Goal: Task Accomplishment & Management: Manage account settings

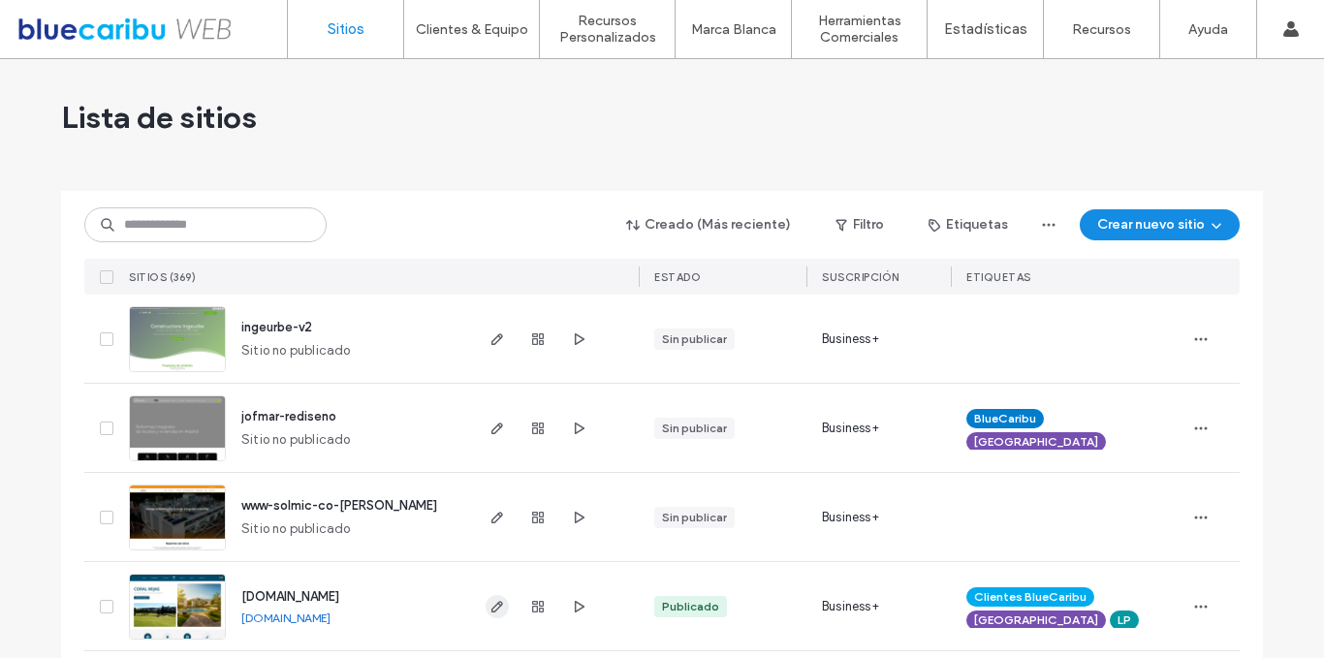
click at [491, 610] on use "button" at bounding box center [497, 607] width 12 height 12
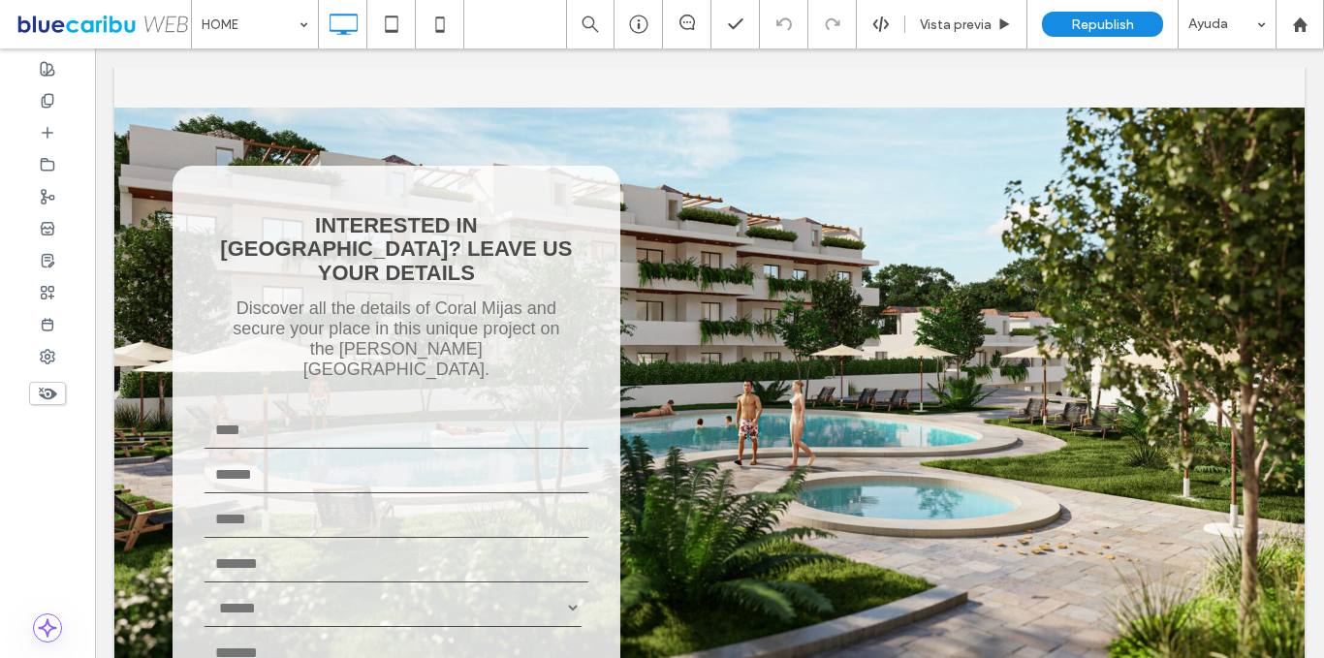
scroll to position [5779, 0]
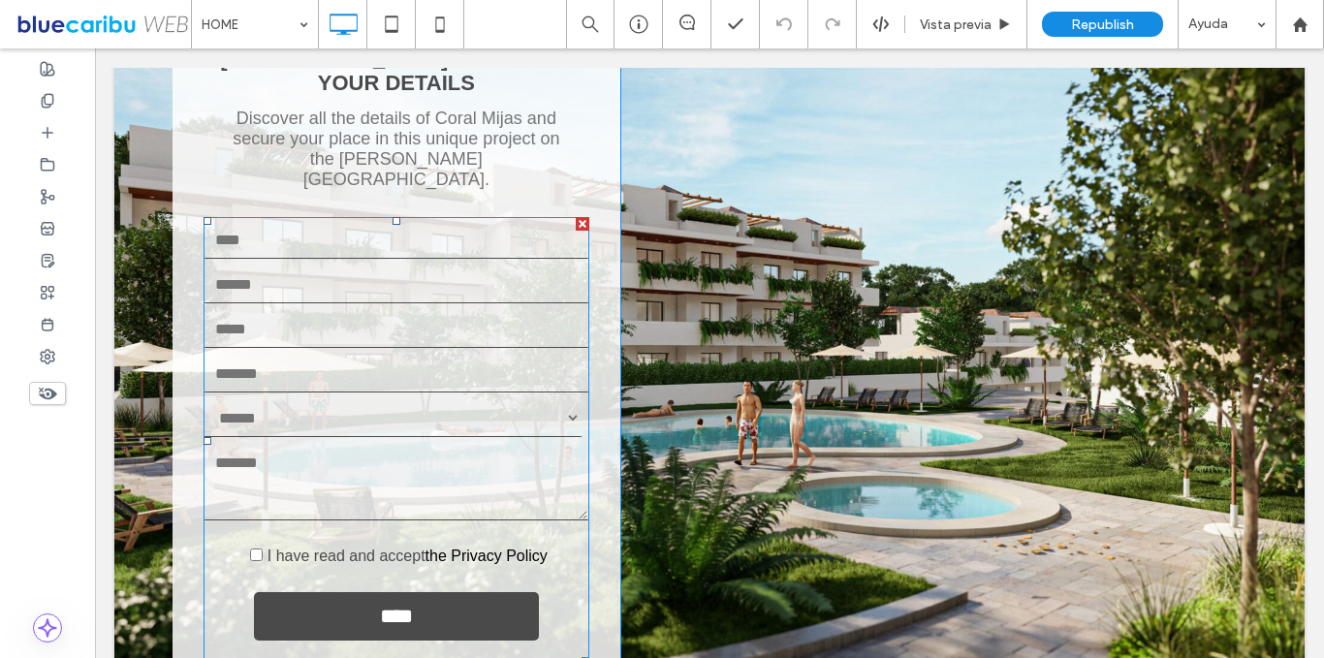
click at [473, 403] on span at bounding box center [397, 441] width 386 height 448
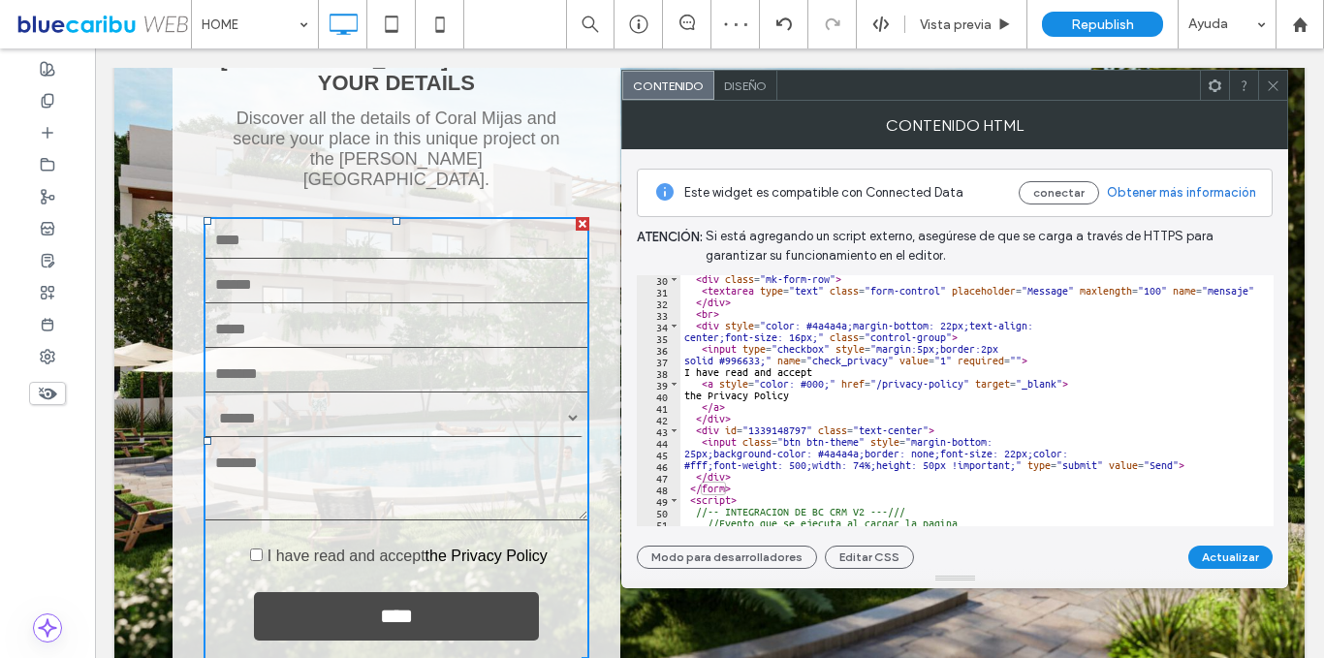
scroll to position [339, 0]
type textarea "**********"
click at [1205, 547] on button "Actualizar" at bounding box center [1230, 557] width 84 height 23
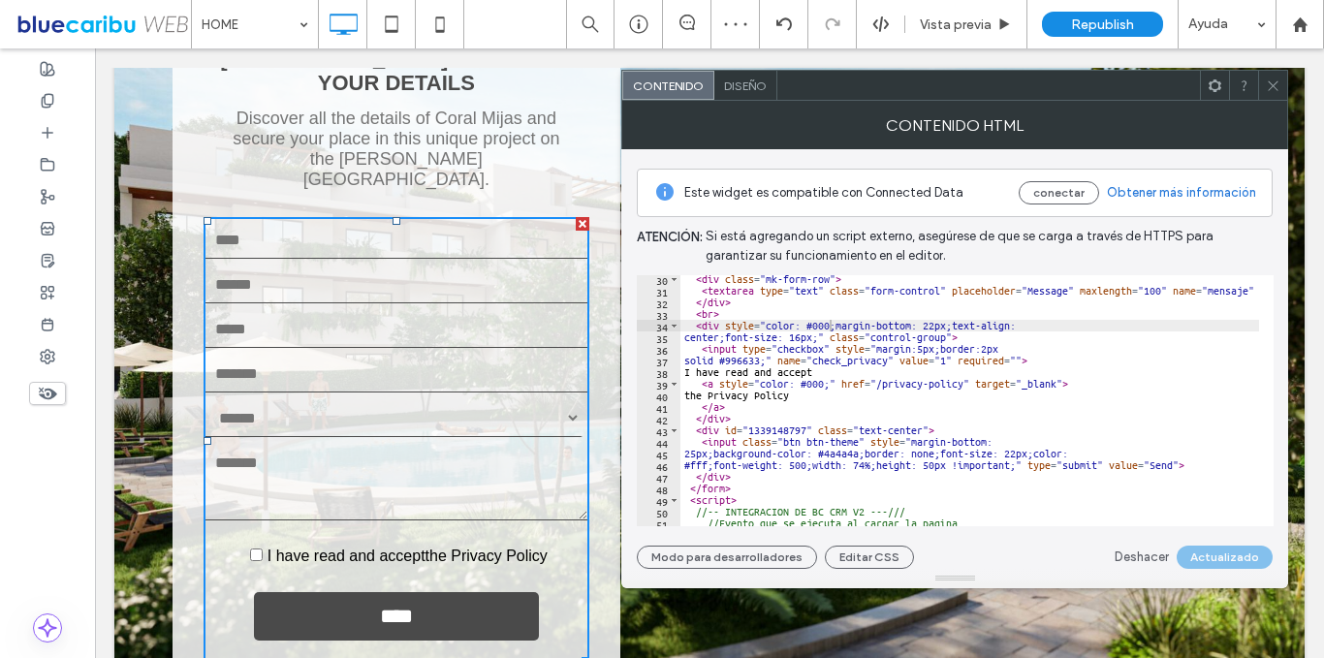
click at [1263, 88] on div at bounding box center [1272, 85] width 29 height 29
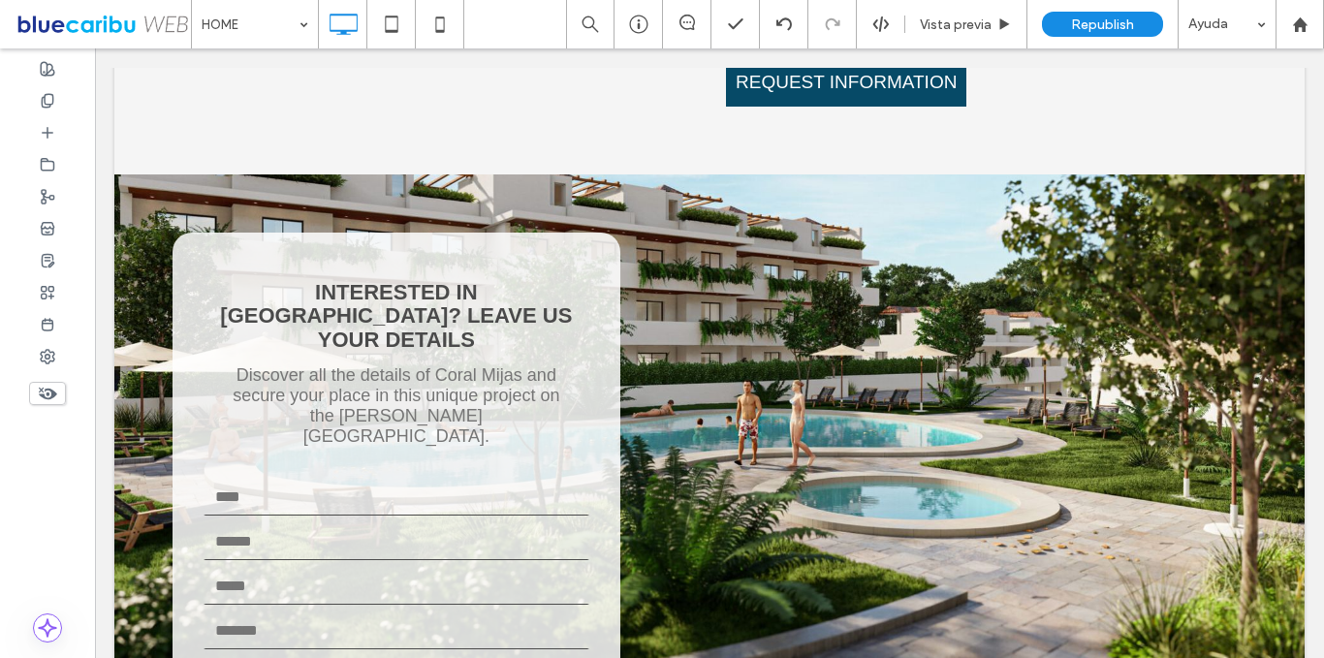
scroll to position [5611, 0]
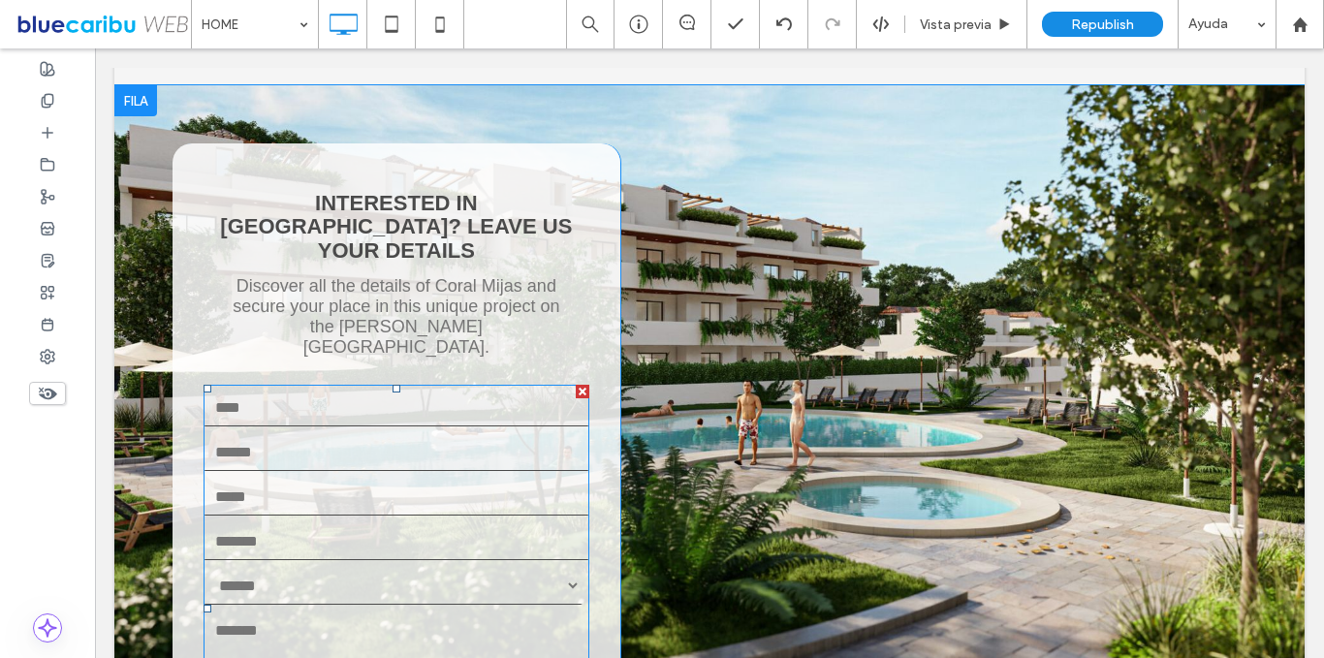
click at [535, 432] on span at bounding box center [397, 609] width 386 height 448
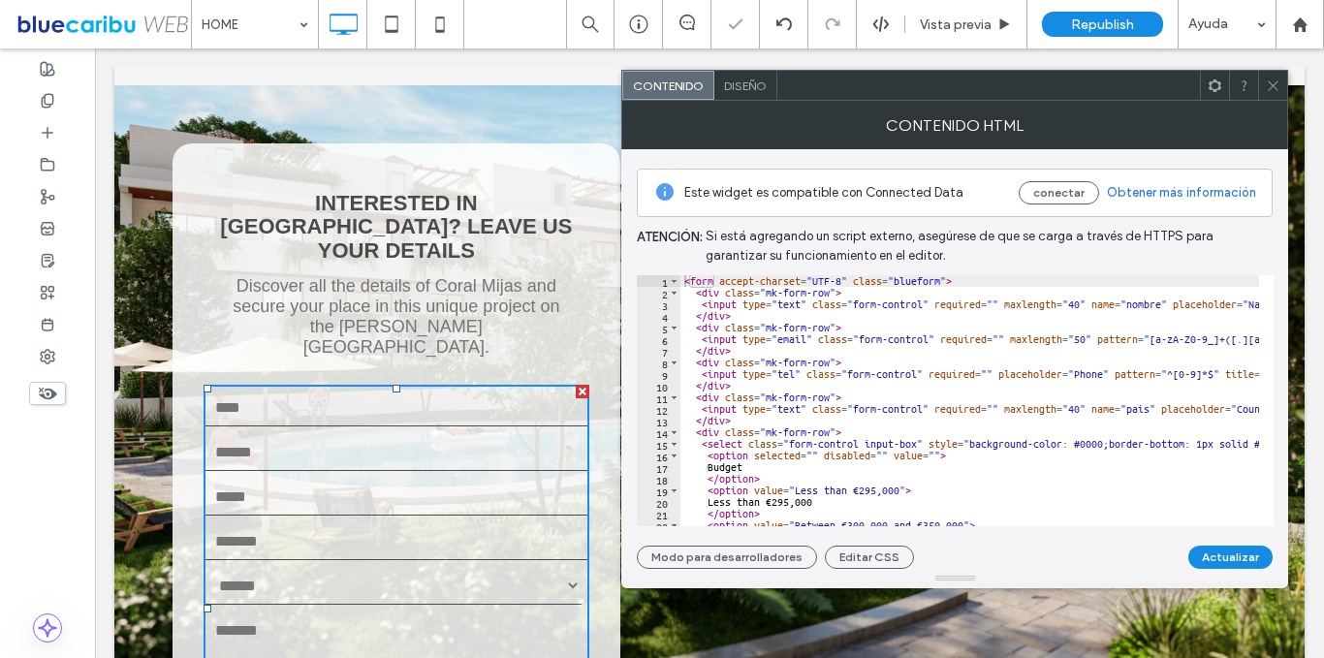
click at [535, 566] on select "**********" at bounding box center [393, 585] width 379 height 39
click at [1279, 92] on icon at bounding box center [1273, 86] width 15 height 15
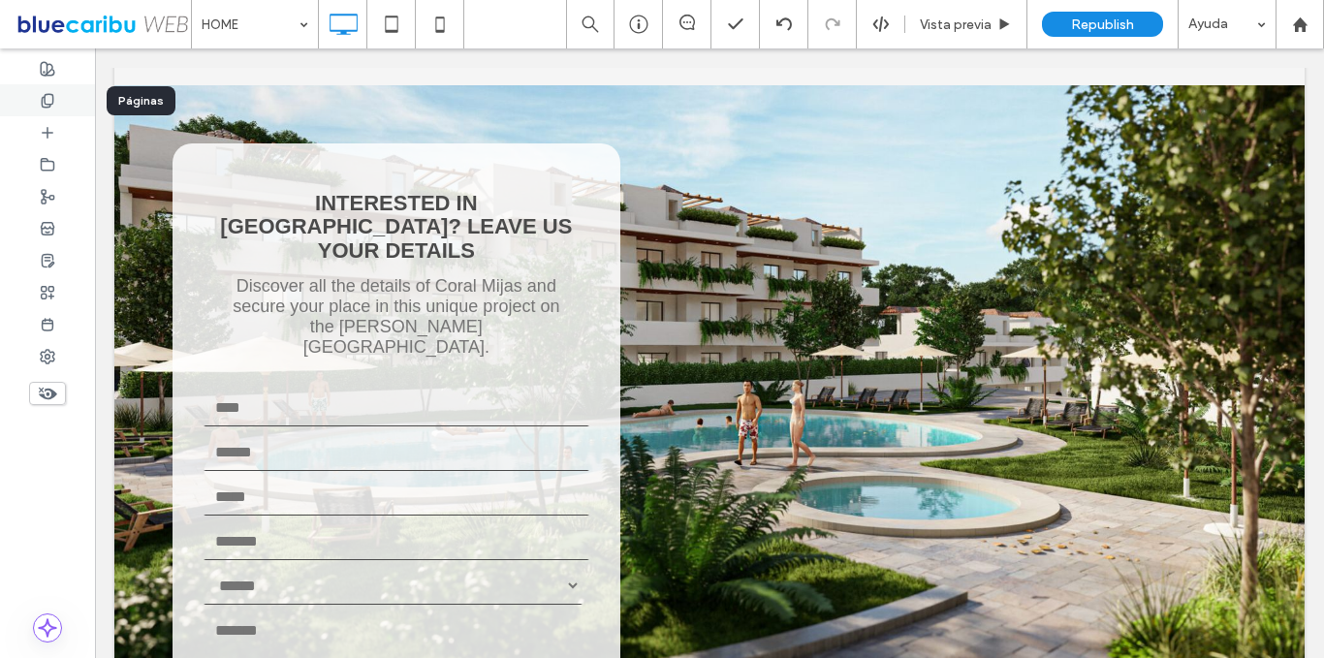
click at [39, 106] on div at bounding box center [47, 100] width 95 height 32
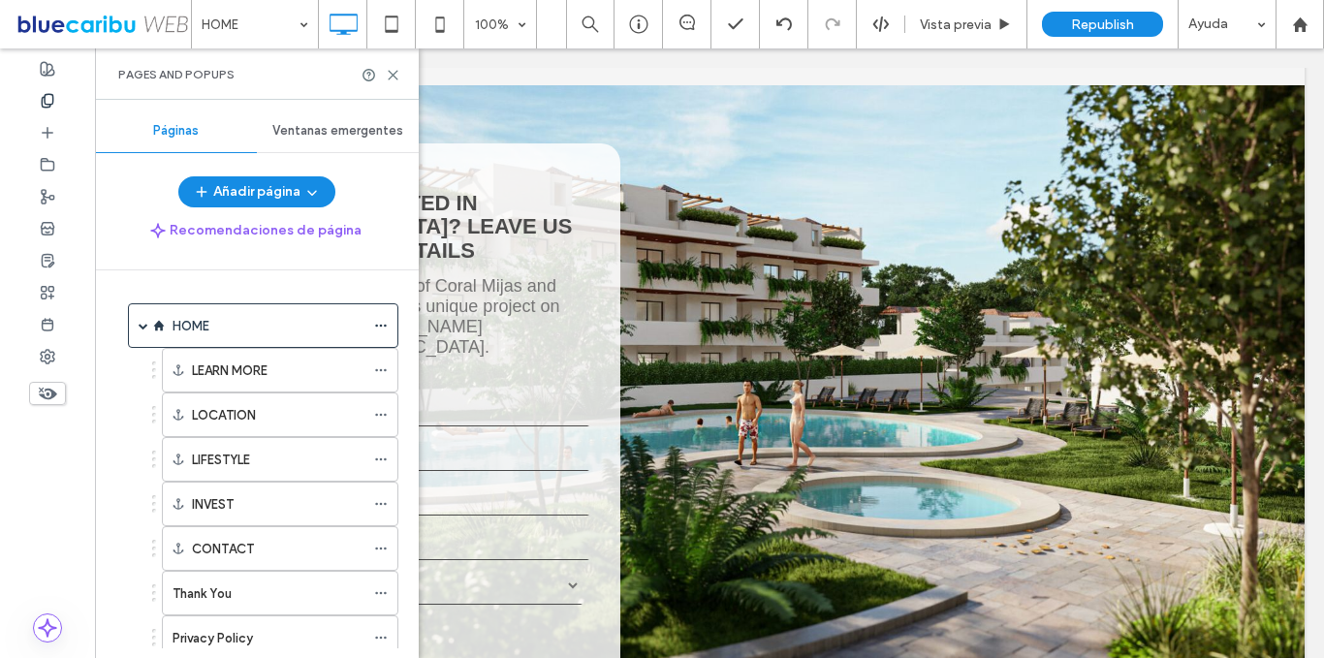
drag, startPoint x: 410, startPoint y: 287, endPoint x: 413, endPoint y: 534, distance: 247.2
click at [413, 534] on div "HOME LEARN MORE LOCATION LIFESTYLE INVEST CONTACT Thank You Privacy Policy Espa…" at bounding box center [268, 459] width 300 height 378
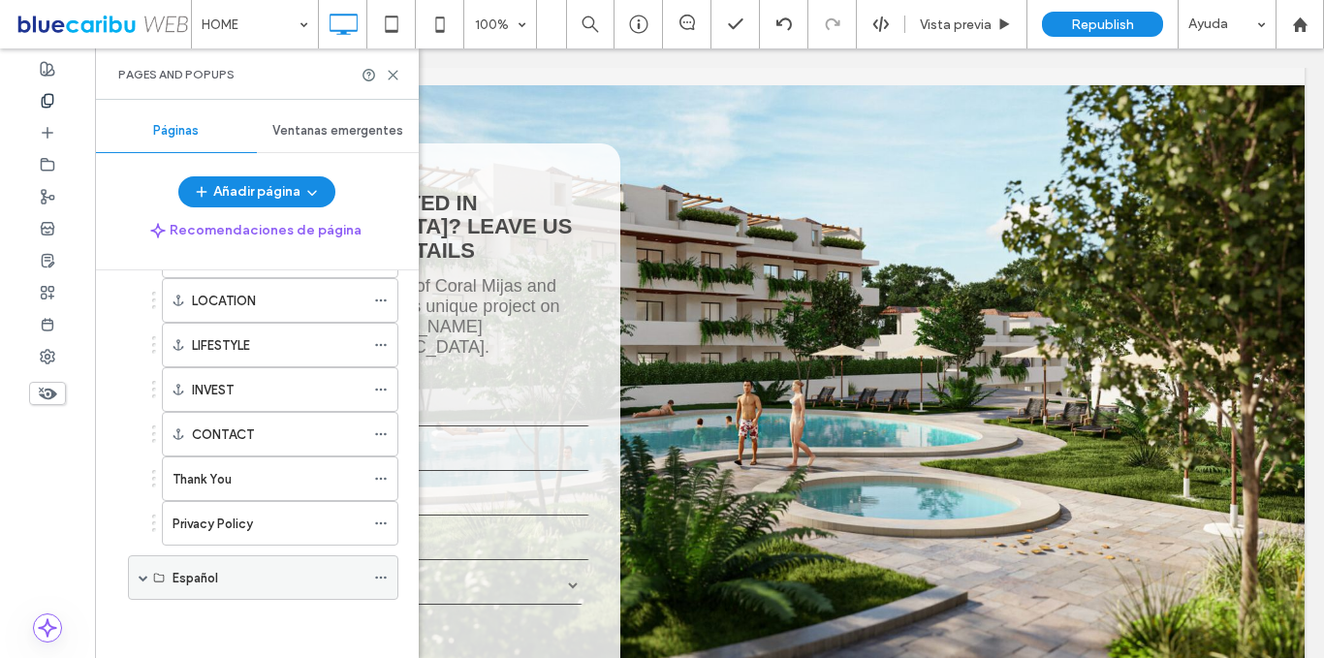
click at [144, 570] on span at bounding box center [144, 577] width 10 height 43
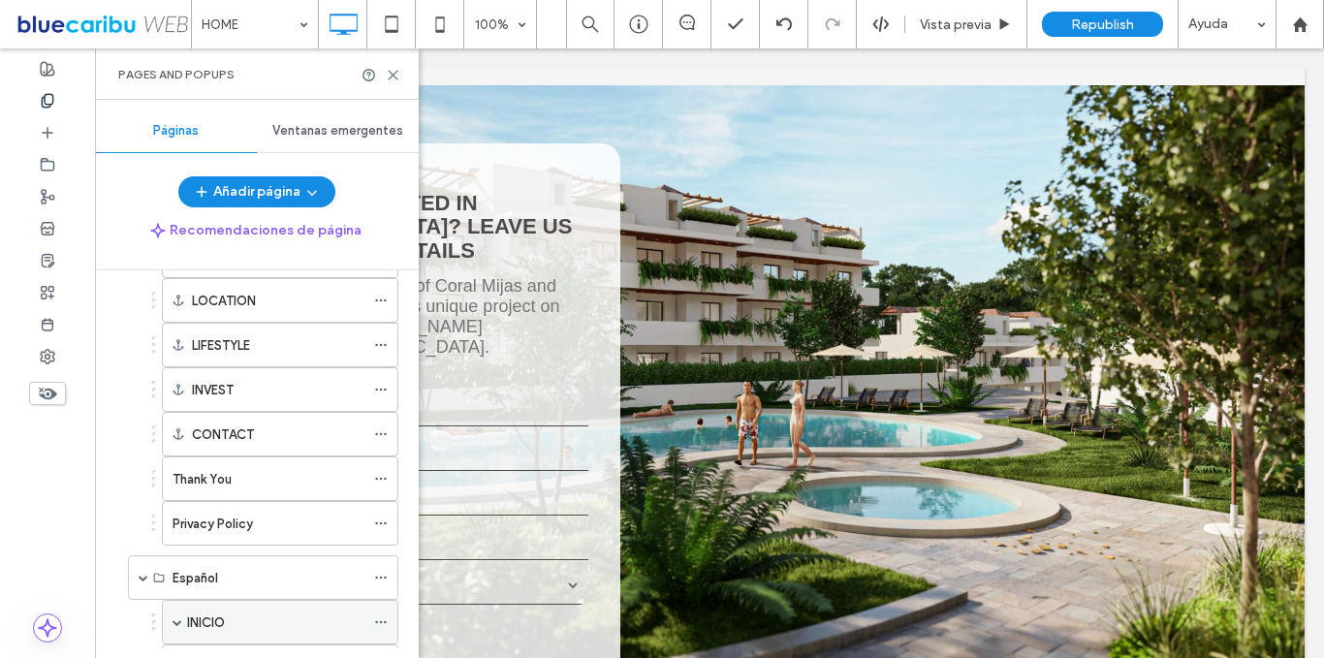
click at [171, 624] on div "INICIO" at bounding box center [280, 622] width 237 height 45
click at [181, 624] on span at bounding box center [178, 622] width 10 height 10
click at [232, 620] on div "INICIO" at bounding box center [275, 623] width 177 height 20
drag, startPoint x: 414, startPoint y: 418, endPoint x: 412, endPoint y: 439, distance: 21.4
click at [402, 556] on div "INICIO 100% Vista previa Republish Ayuda Comentarios del sitio web Comentarios …" at bounding box center [662, 329] width 1324 height 658
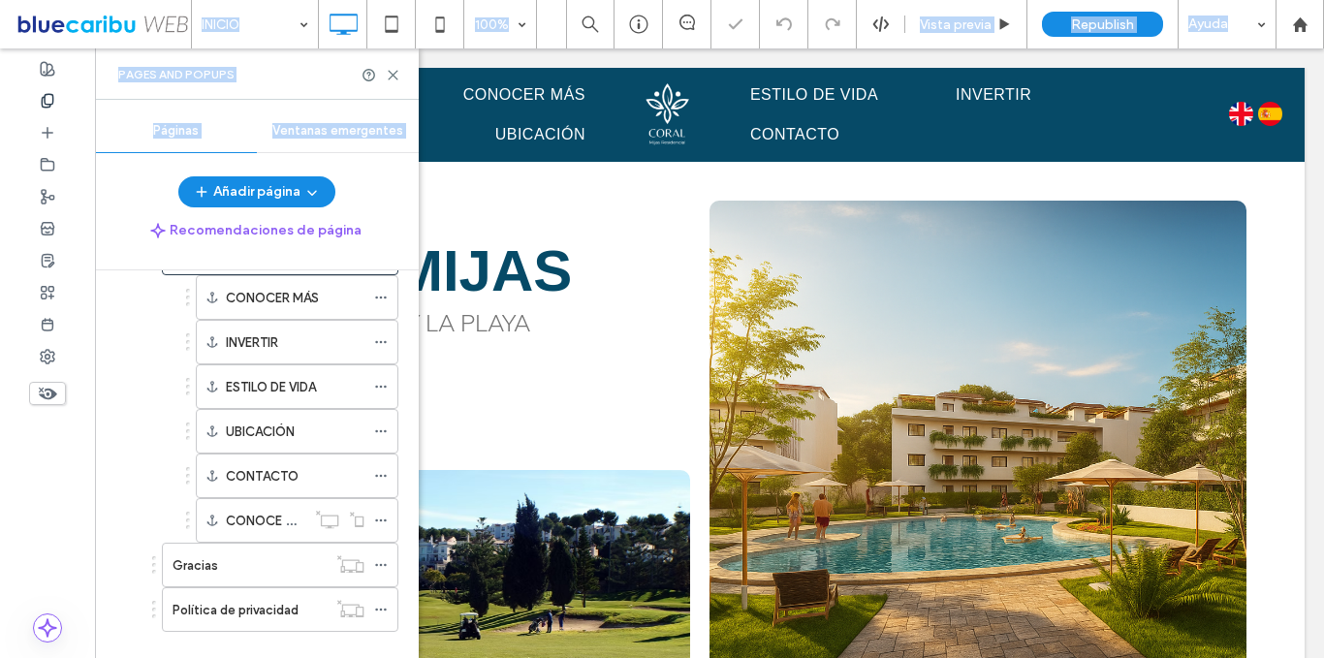
scroll to position [497, 0]
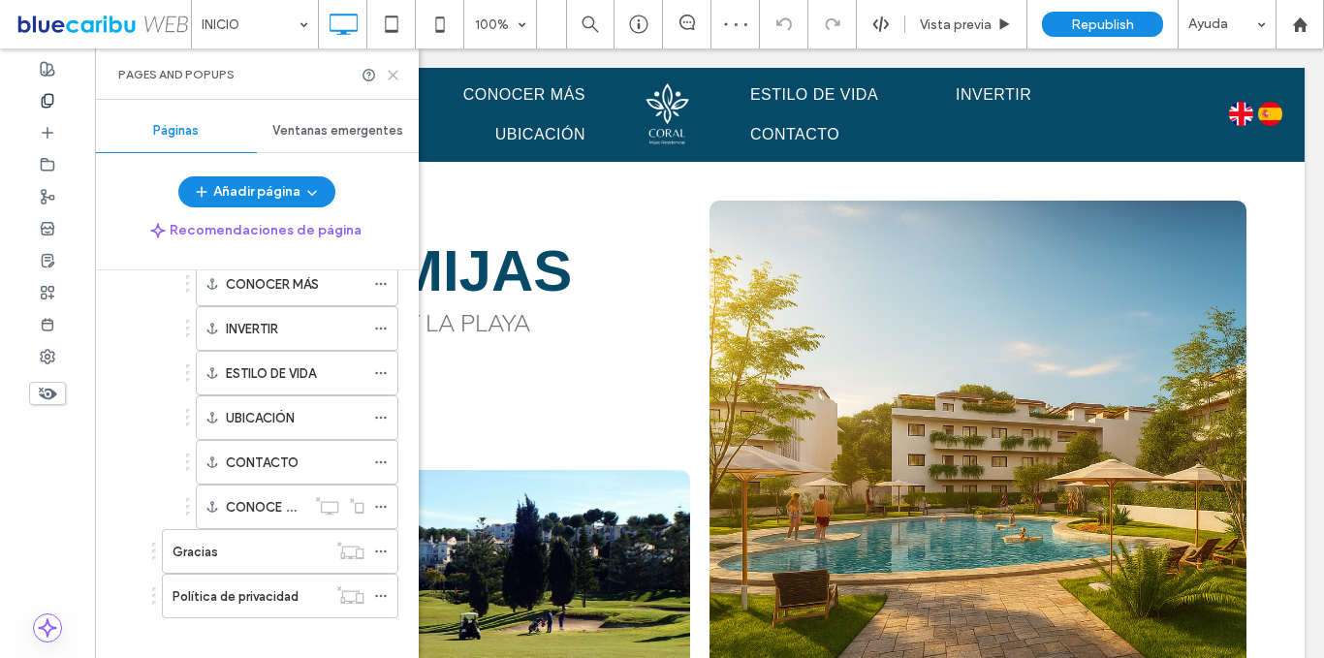
click at [396, 68] on icon at bounding box center [393, 75] width 15 height 15
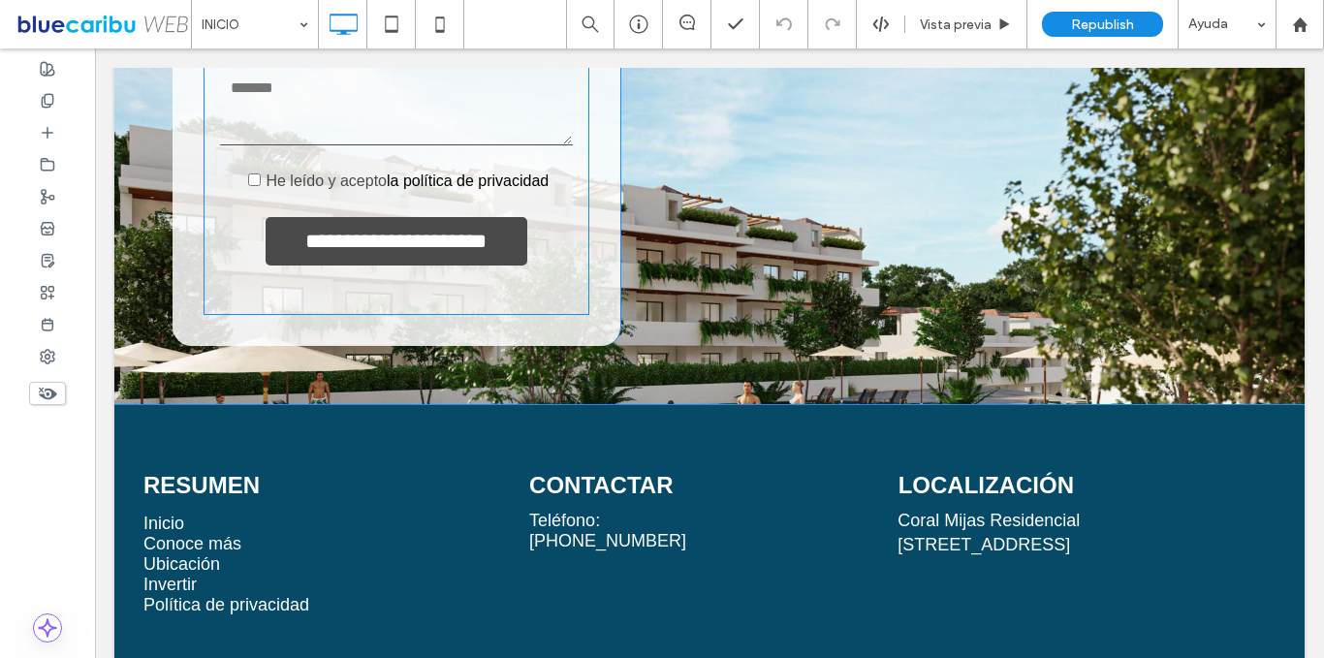
scroll to position [5967, 0]
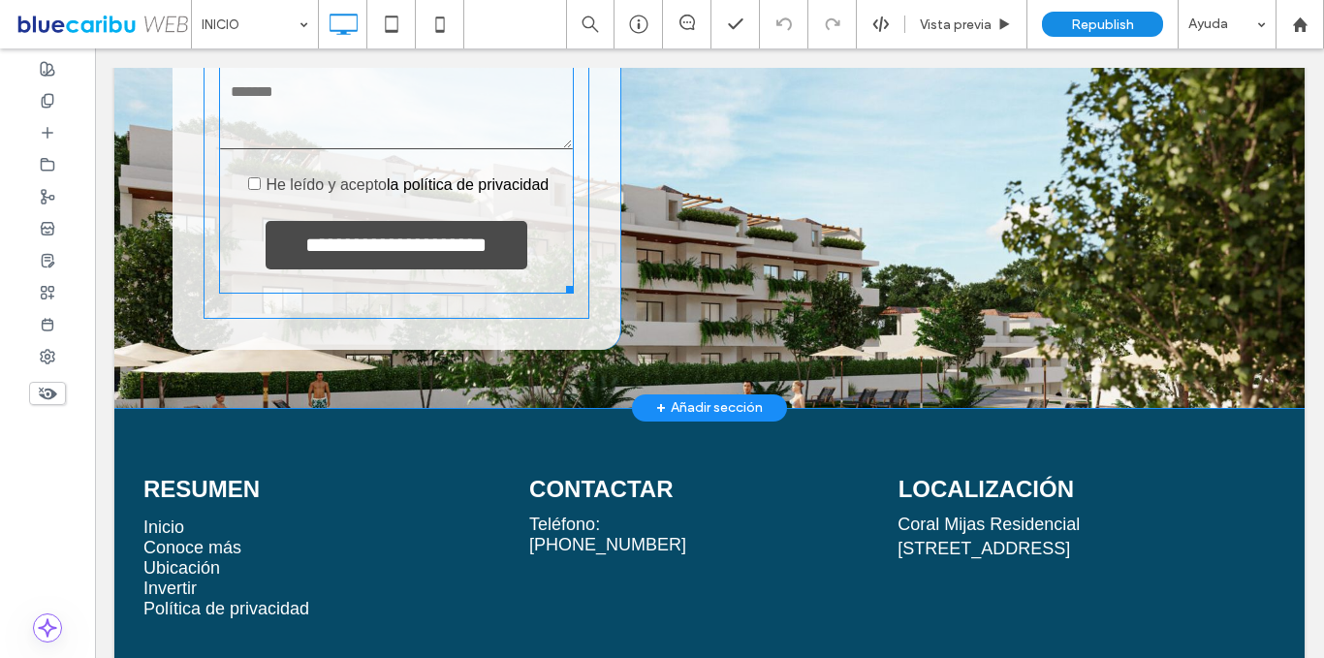
click at [354, 119] on span at bounding box center [396, 70] width 355 height 448
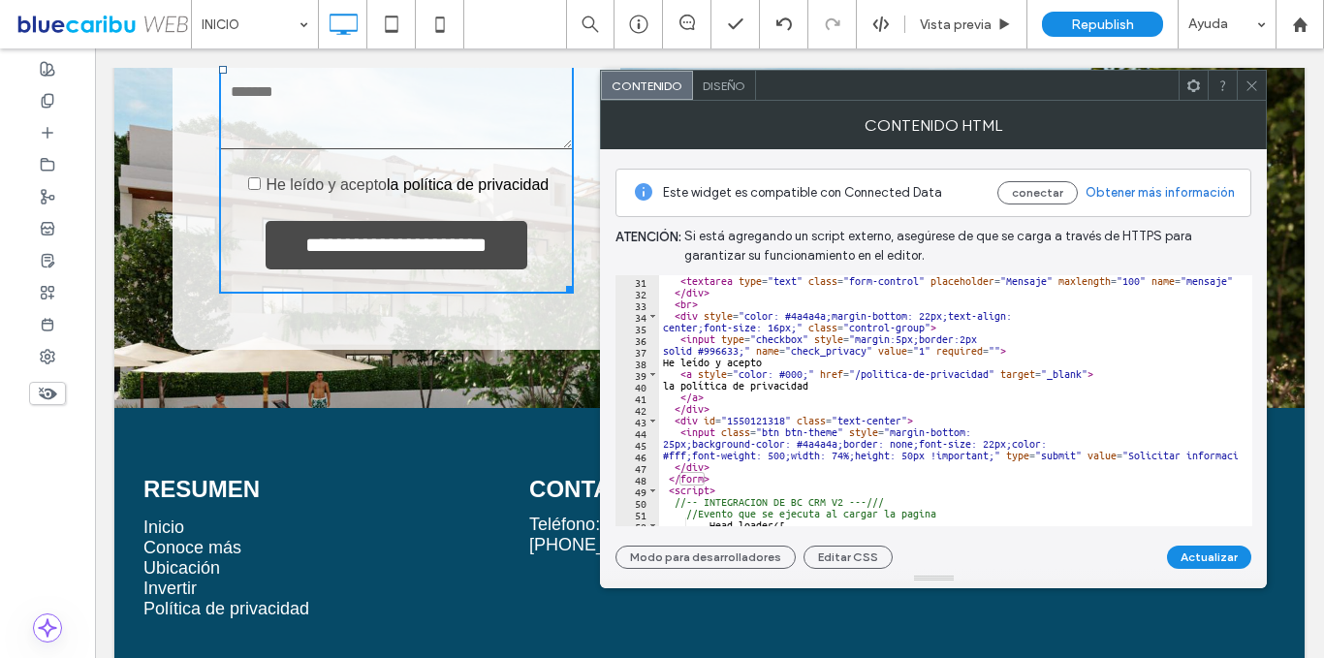
scroll to position [349, 0]
type textarea "**********"
click at [1209, 544] on div "**********" at bounding box center [934, 359] width 636 height 420
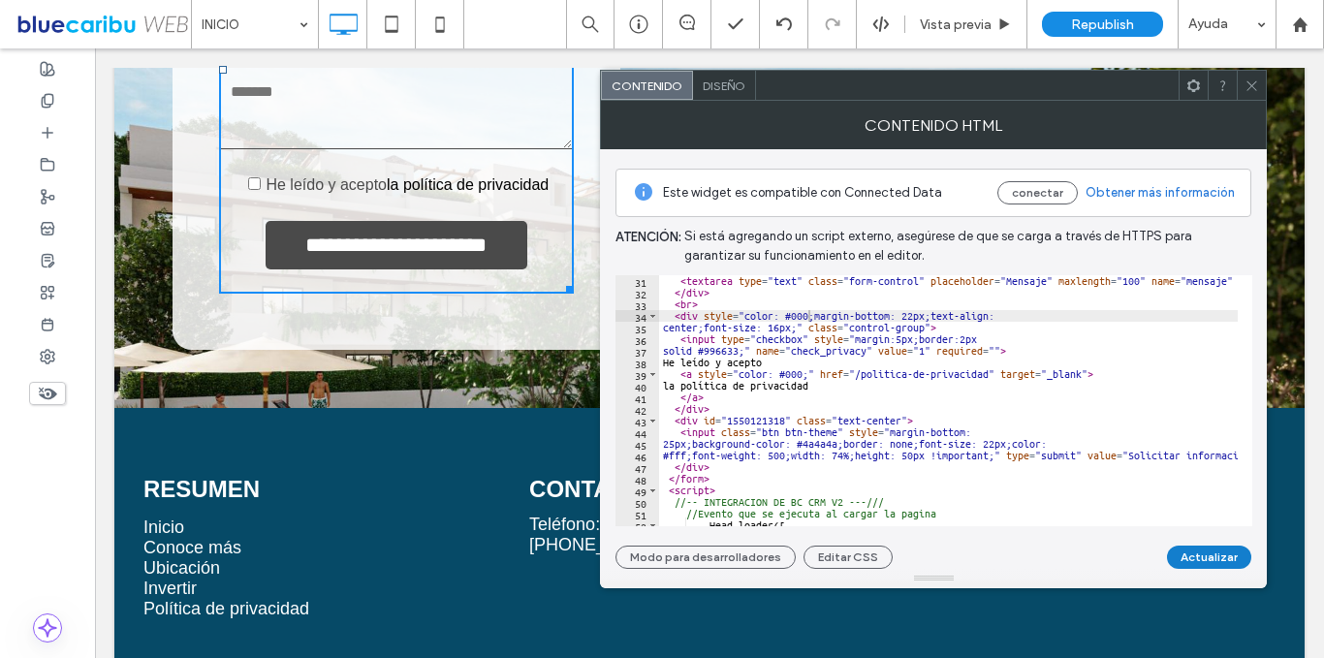
click at [1210, 557] on button "Actualizar" at bounding box center [1209, 557] width 84 height 23
click at [1251, 87] on icon at bounding box center [1252, 86] width 15 height 15
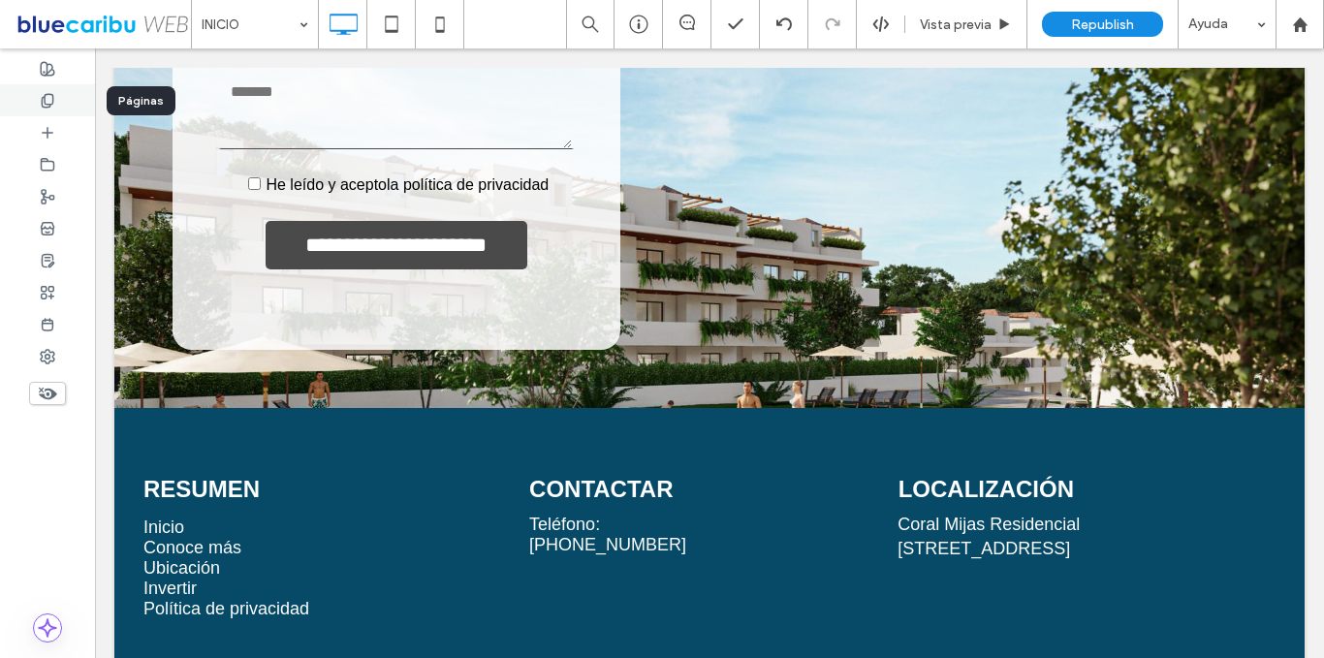
click at [44, 96] on icon at bounding box center [48, 101] width 16 height 16
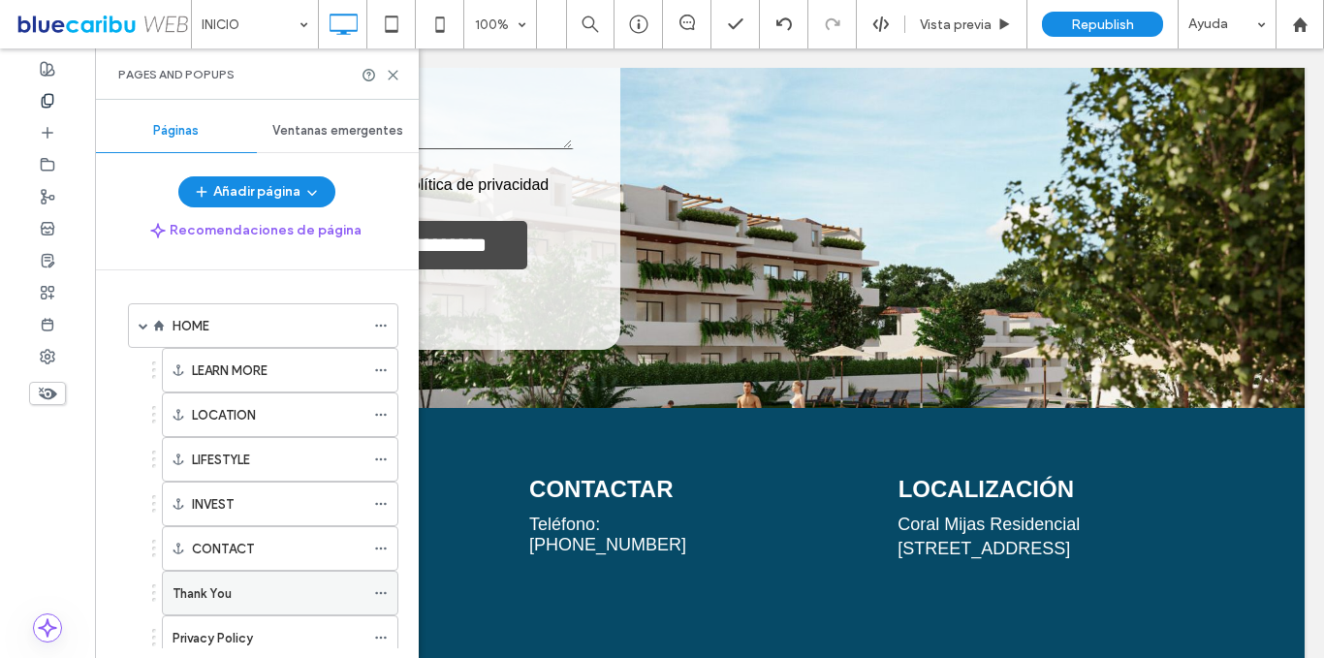
drag, startPoint x: 410, startPoint y: 366, endPoint x: 390, endPoint y: 572, distance: 206.5
click at [390, 572] on div "HOME LEARN MORE LOCATION LIFESTYLE INVEST CONTACT Thank You Privacy Policy Espa…" at bounding box center [268, 459] width 300 height 378
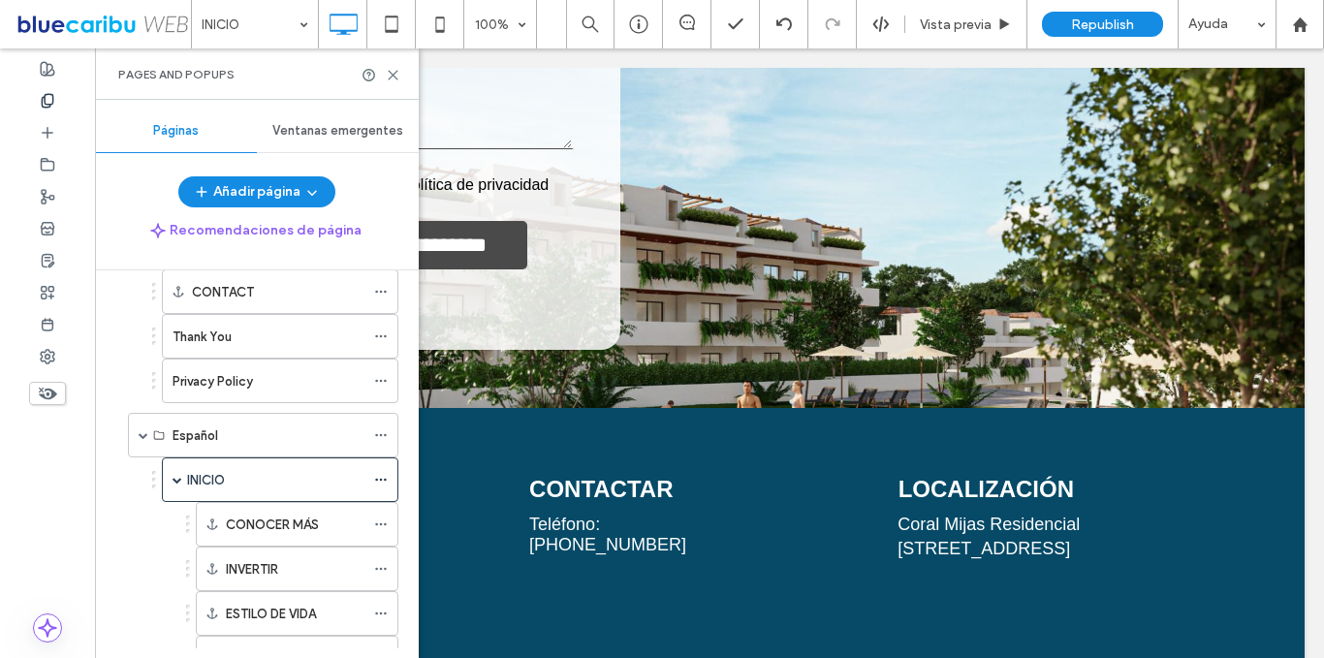
scroll to position [254, 0]
click at [289, 391] on div "Privacy Policy" at bounding box center [269, 384] width 192 height 20
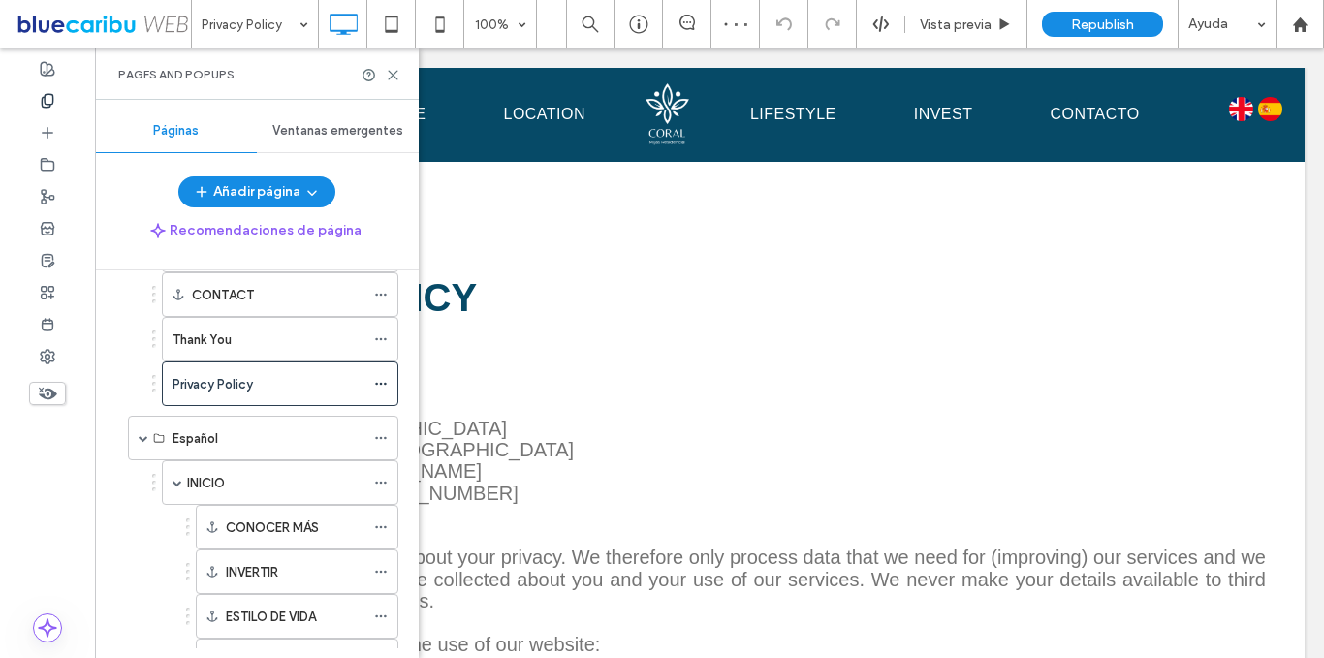
scroll to position [516, 0]
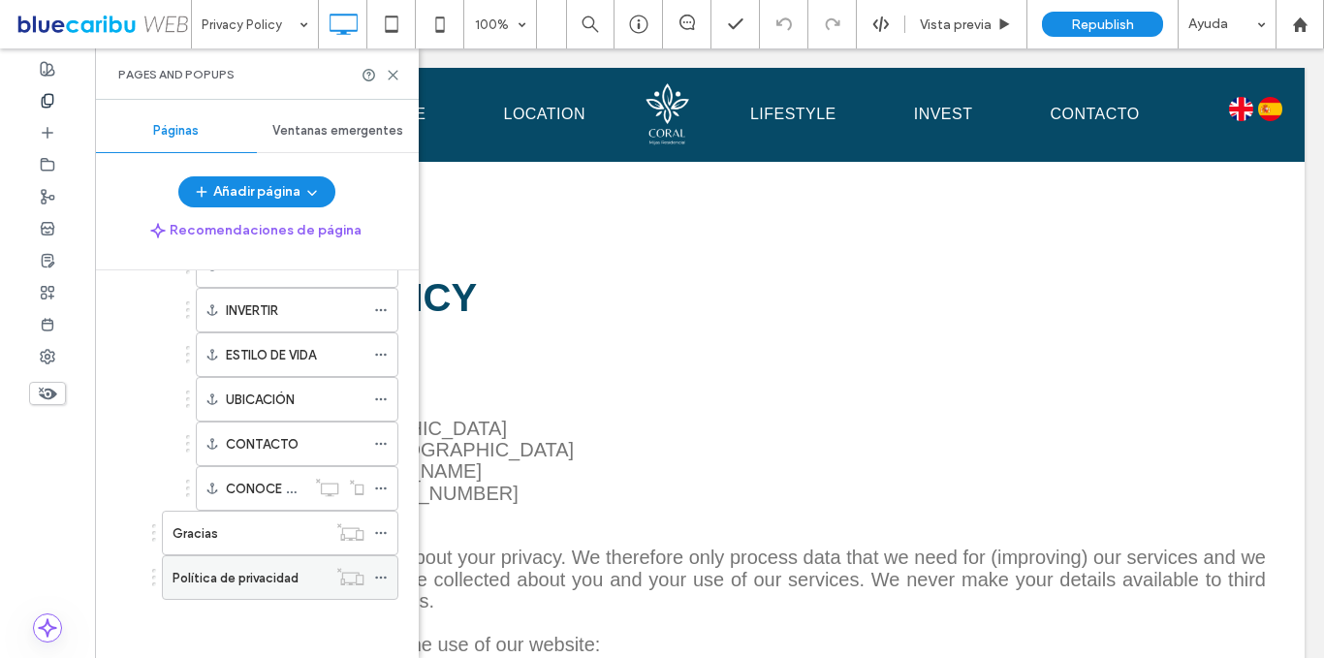
click at [222, 572] on label "Política de privacidad" at bounding box center [236, 578] width 126 height 34
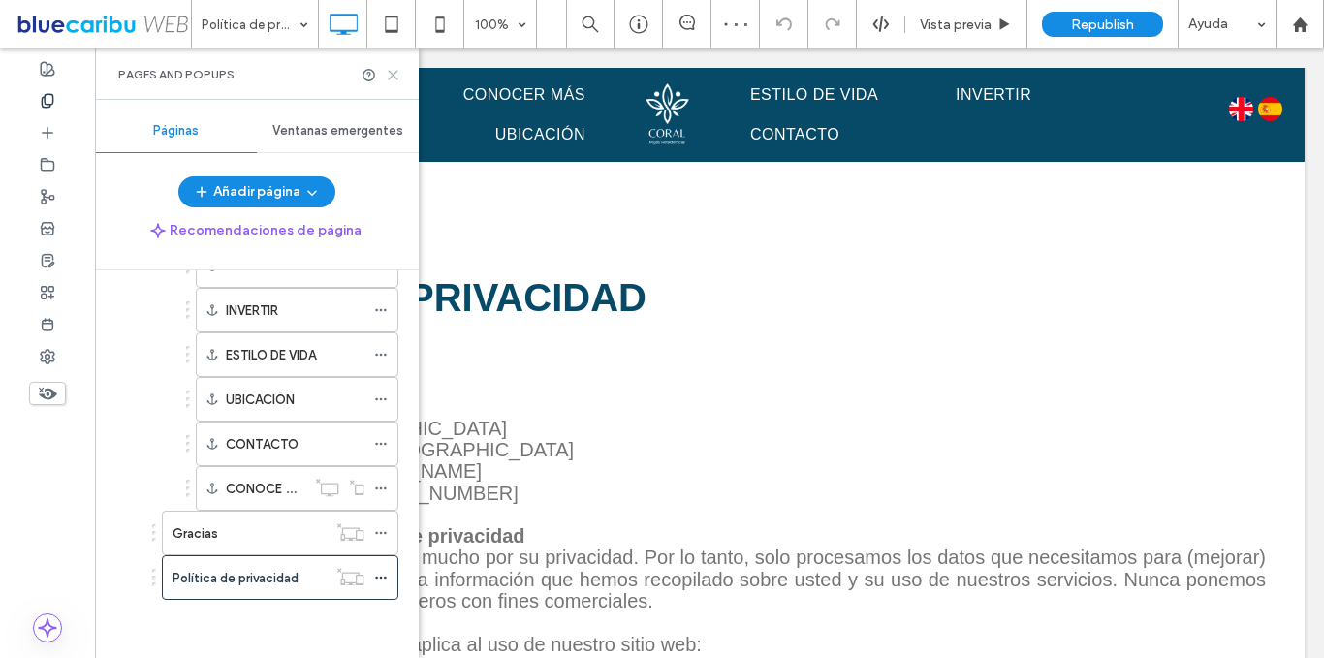
click at [399, 71] on icon at bounding box center [393, 75] width 15 height 15
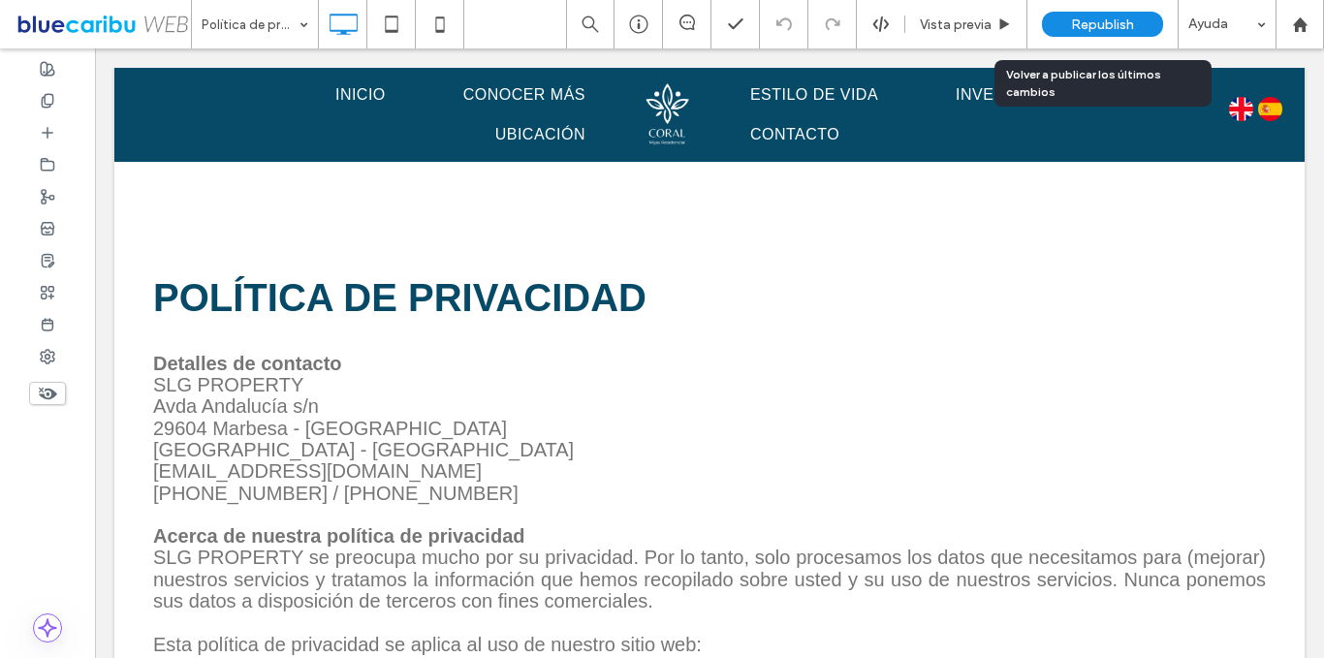
click at [1070, 18] on div "Republish" at bounding box center [1102, 24] width 121 height 25
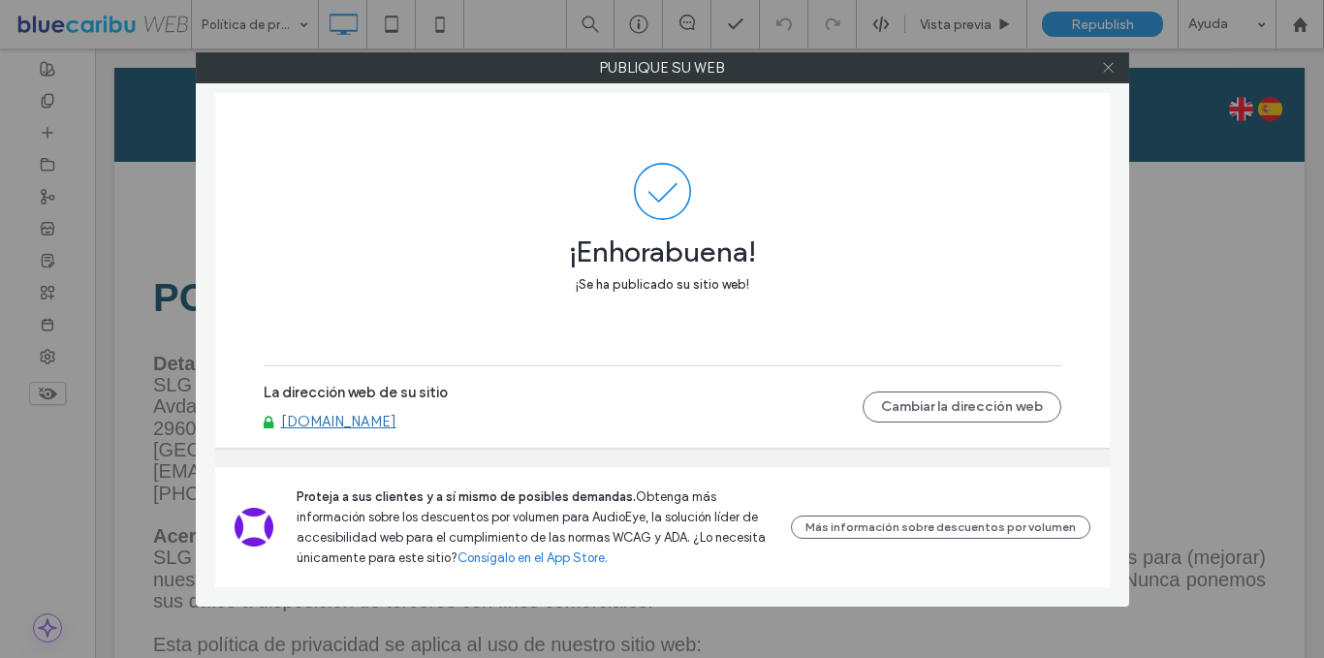
click at [1108, 69] on icon at bounding box center [1108, 67] width 15 height 15
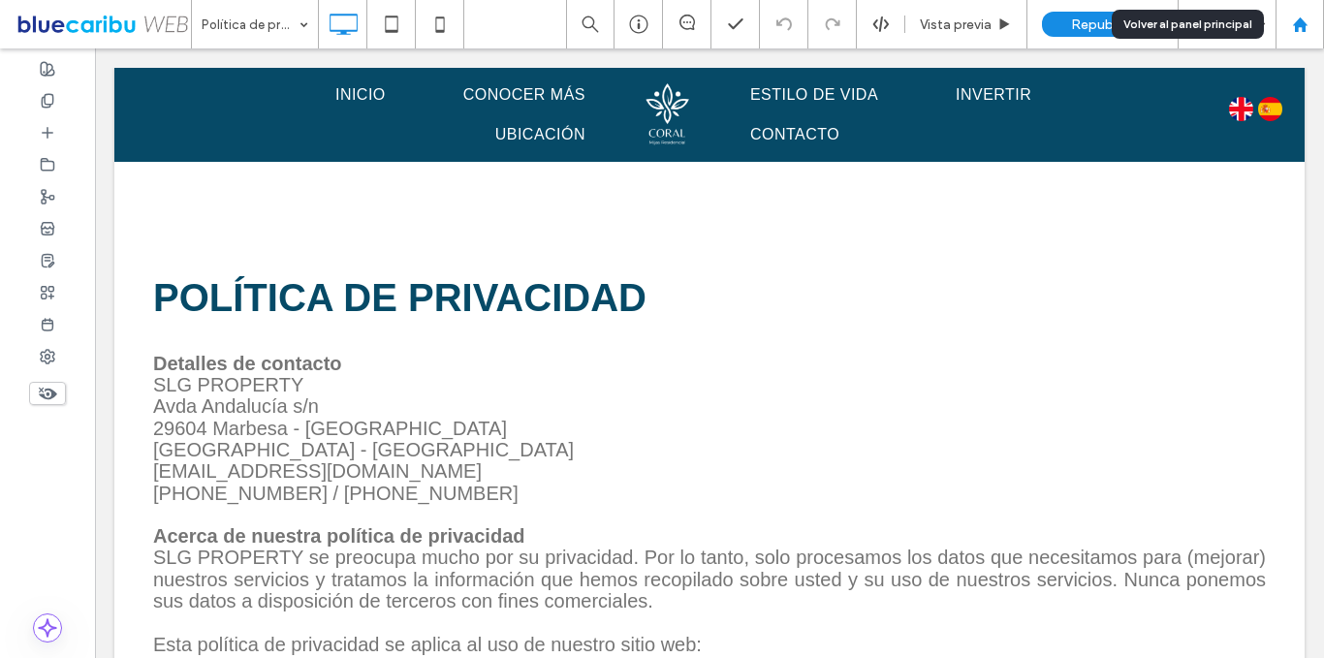
click at [1302, 33] on div at bounding box center [1300, 24] width 48 height 48
